Goal: Find specific page/section: Find specific page/section

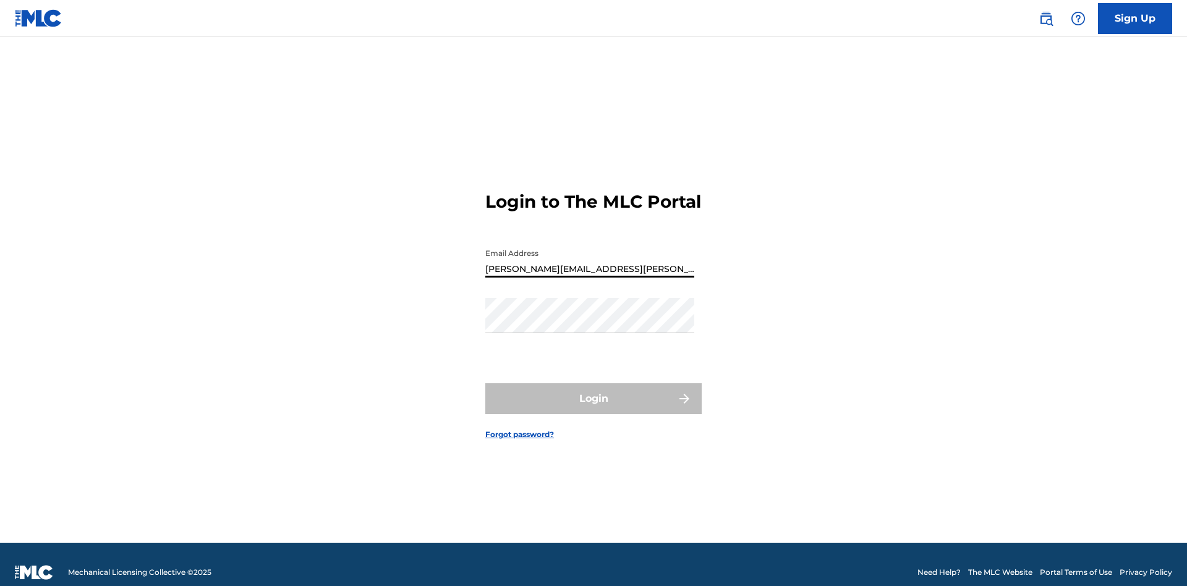
type input "[PERSON_NAME][EMAIL_ADDRESS][PERSON_NAME][DOMAIN_NAME]"
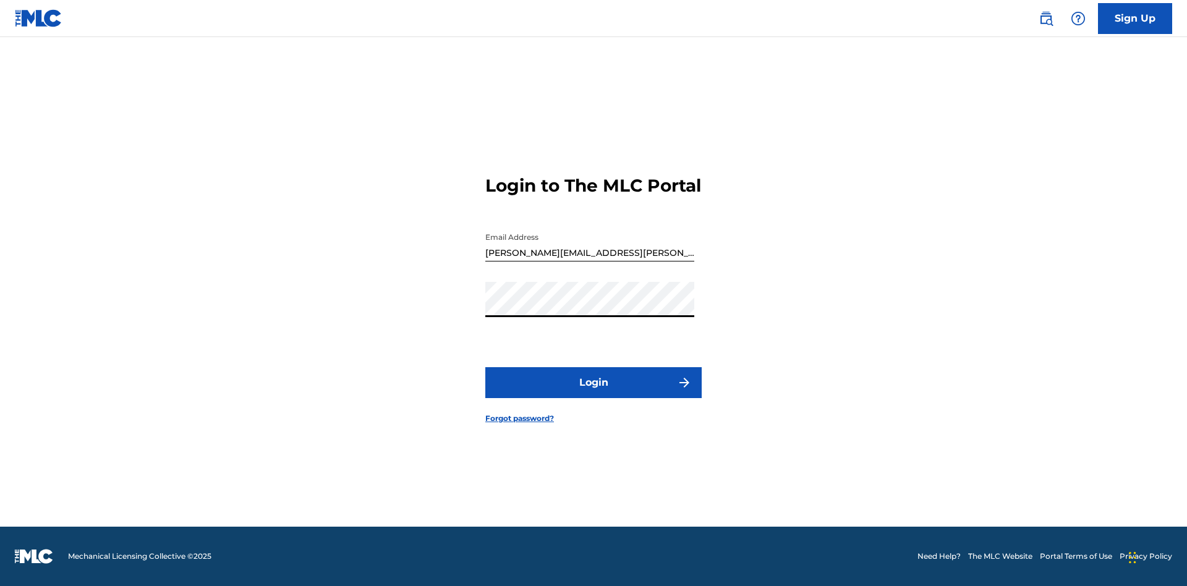
scroll to position [16, 0]
click at [594, 393] on button "Login" at bounding box center [593, 382] width 216 height 31
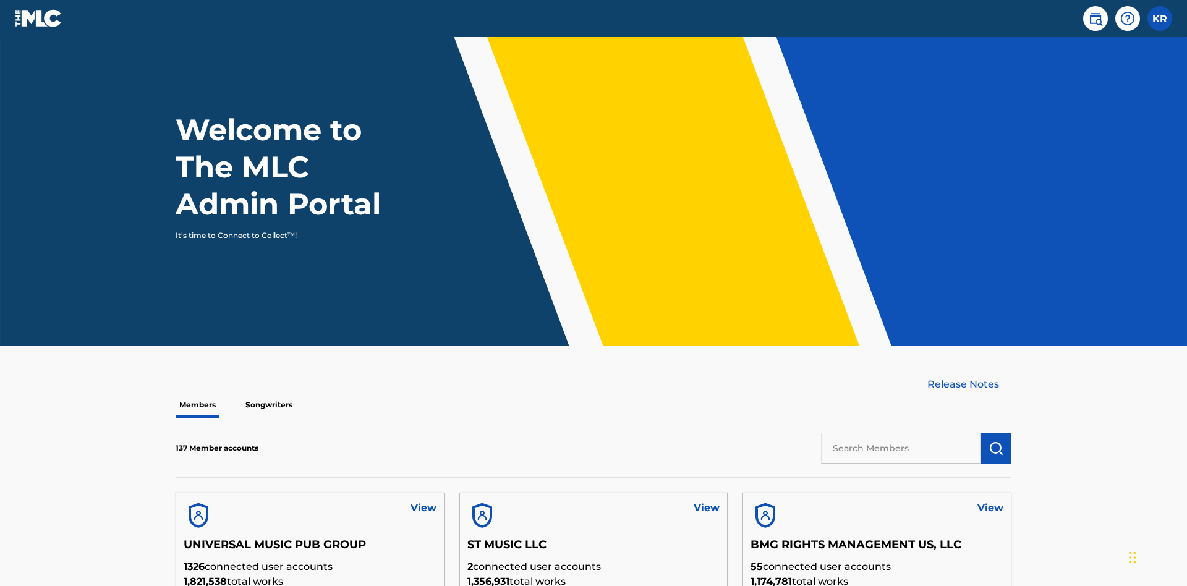
click at [901, 433] on input "text" at bounding box center [901, 448] width 160 height 31
click at [996, 441] on img "submit" at bounding box center [996, 448] width 15 height 15
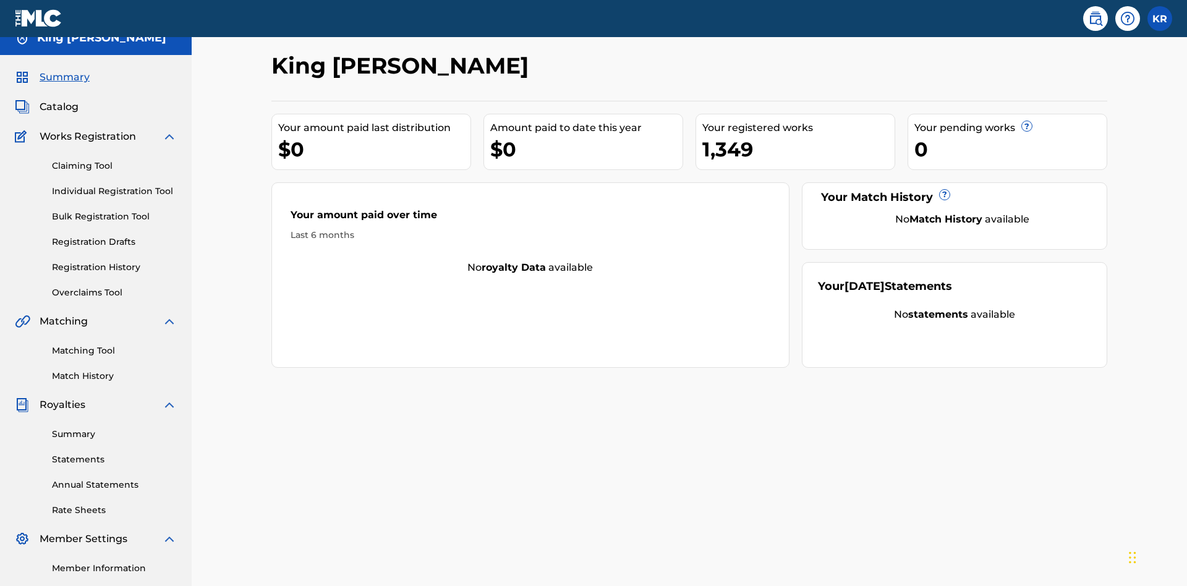
click at [59, 100] on span "Catalog" at bounding box center [59, 107] width 39 height 15
